Goal: Task Accomplishment & Management: Manage account settings

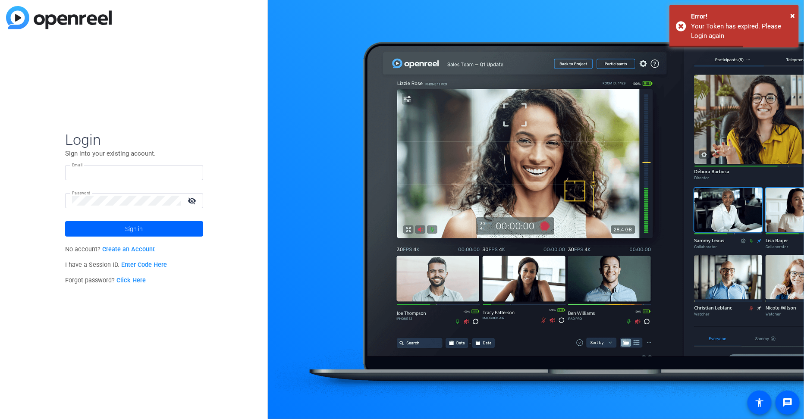
type input "[EMAIL_ADDRESS][DOMAIN_NAME]"
click at [122, 226] on span at bounding box center [134, 229] width 138 height 21
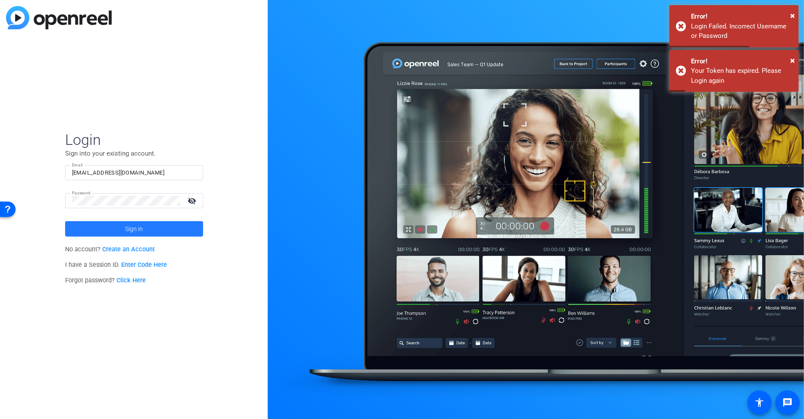
click at [147, 229] on span at bounding box center [134, 229] width 138 height 21
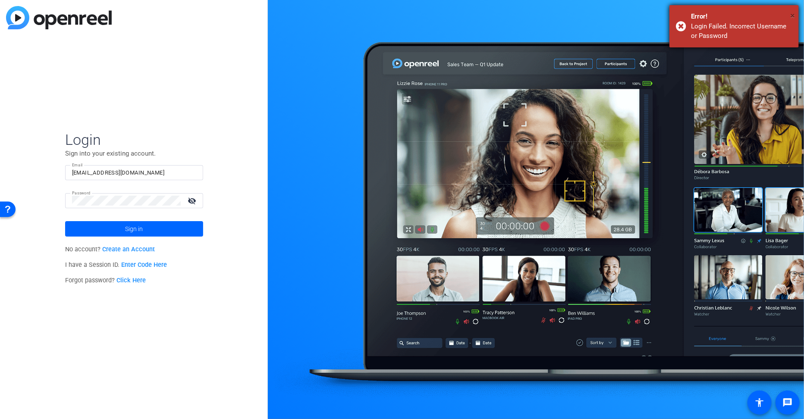
drag, startPoint x: 792, startPoint y: 16, endPoint x: 788, endPoint y: 16, distance: 4.3
click at [792, 16] on span "×" at bounding box center [792, 15] width 5 height 10
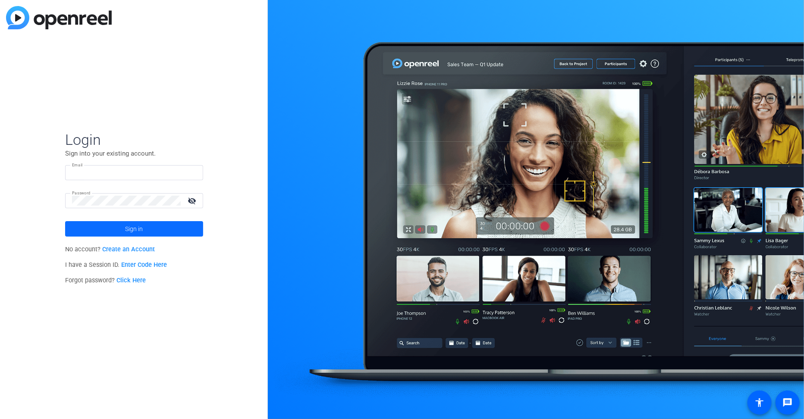
type input "[EMAIL_ADDRESS][DOMAIN_NAME]"
click at [120, 229] on span at bounding box center [134, 229] width 138 height 21
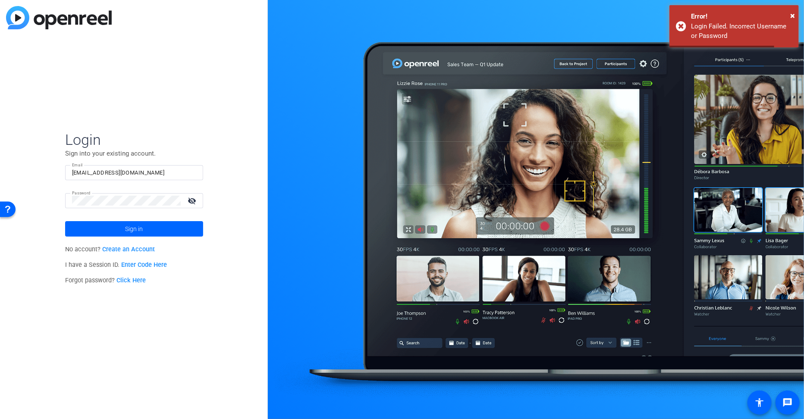
click at [197, 201] on mat-icon "visibility_off" at bounding box center [192, 201] width 21 height 13
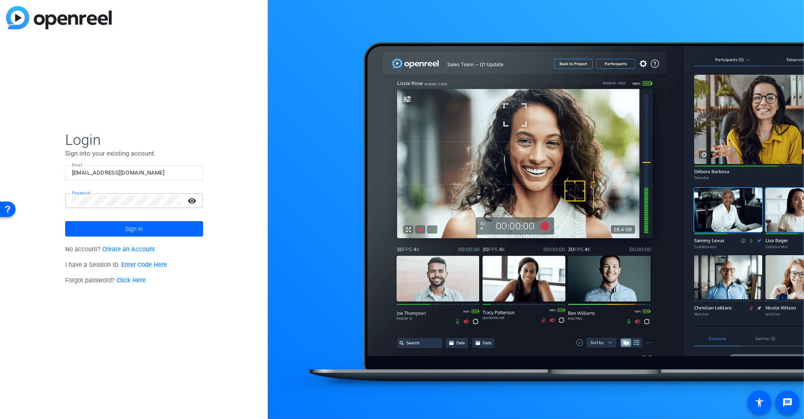
click at [0, 190] on html "Accessibility Screen-Reader Guide, Feedback, and Issue Reporting | New window L…" at bounding box center [402, 209] width 804 height 419
click at [181, 229] on span at bounding box center [134, 229] width 138 height 21
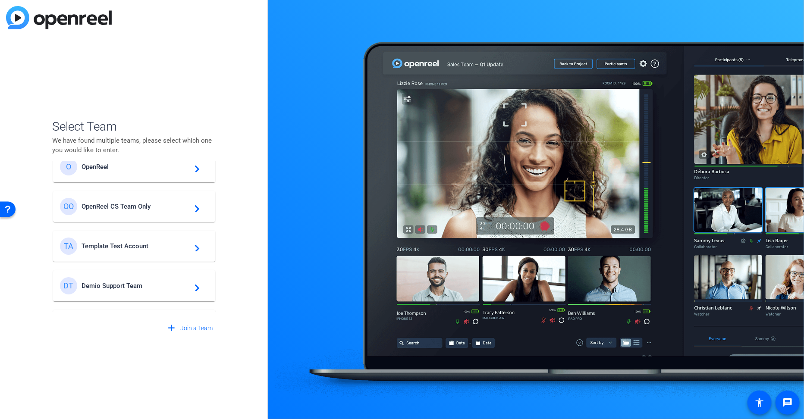
scroll to position [49, 0]
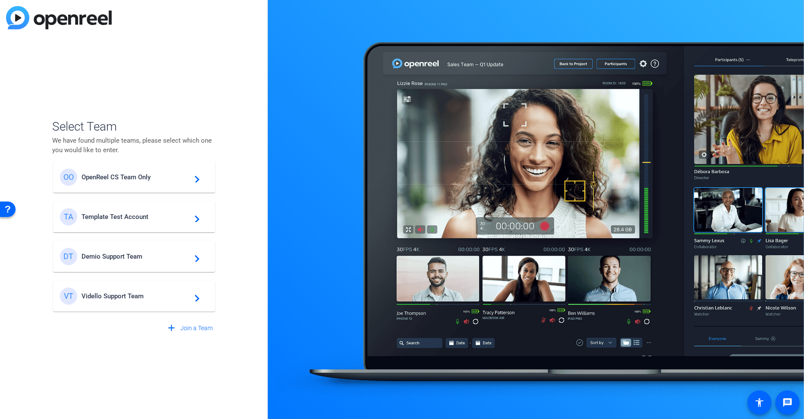
click at [143, 176] on span "OpenReel CS Team Only" at bounding box center [136, 177] width 108 height 8
